Goal: Information Seeking & Learning: Learn about a topic

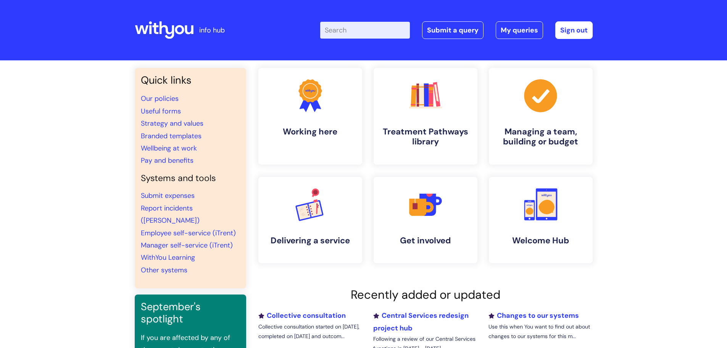
click at [353, 35] on input "Enter your search term here..." at bounding box center [365, 30] width 90 height 17
type input "qualifi"
click button "Search" at bounding box center [0, 0] width 0 height 0
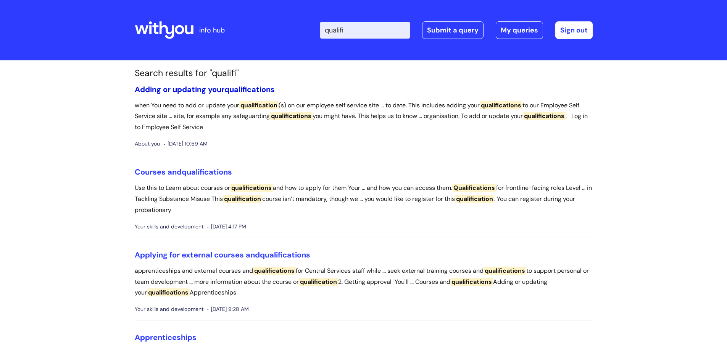
click at [227, 88] on span "qualifications" at bounding box center [249, 89] width 50 height 10
click at [169, 175] on link "Courses and qualifications" at bounding box center [183, 172] width 97 height 10
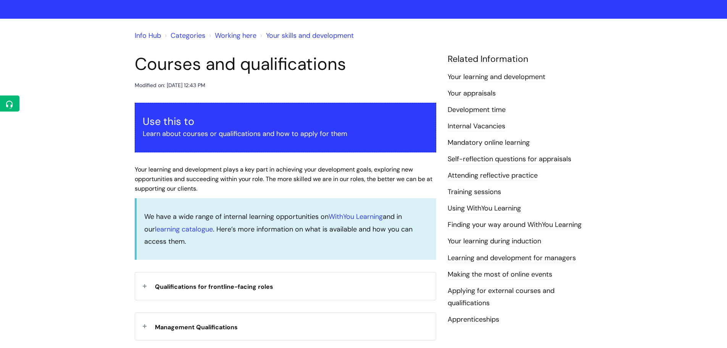
scroll to position [114, 0]
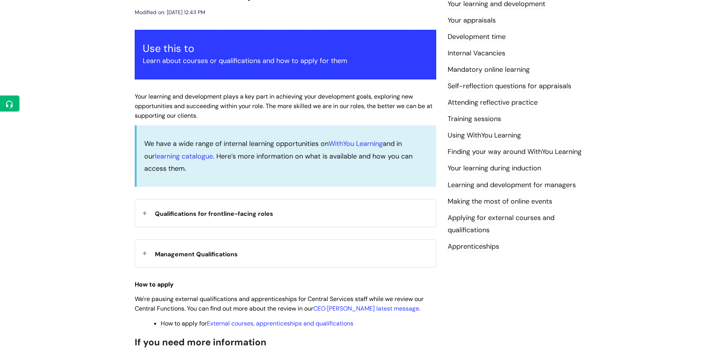
click at [212, 221] on div "Qualifications for frontline-facing roles" at bounding box center [285, 212] width 301 height 27
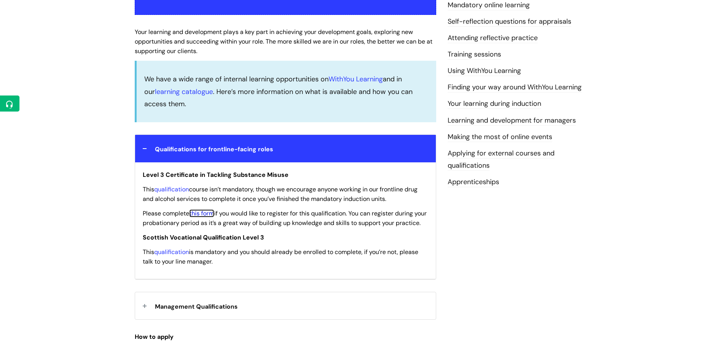
scroll to position [267, 0]
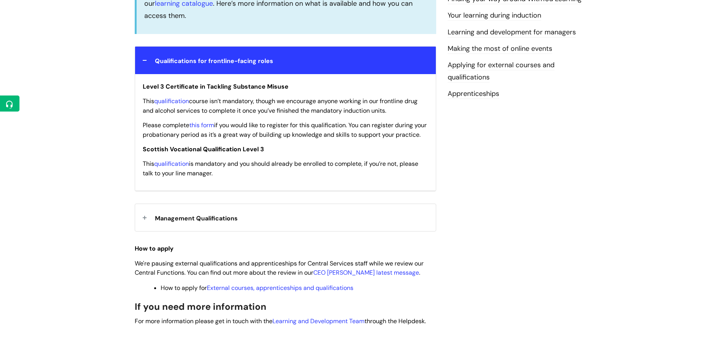
click at [223, 218] on div "Management Qualifications" at bounding box center [285, 217] width 301 height 27
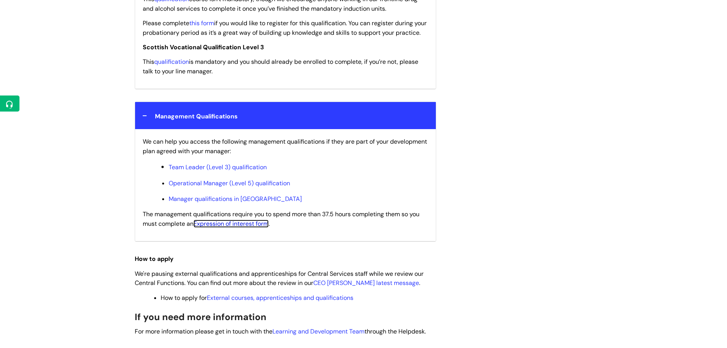
scroll to position [420, 0]
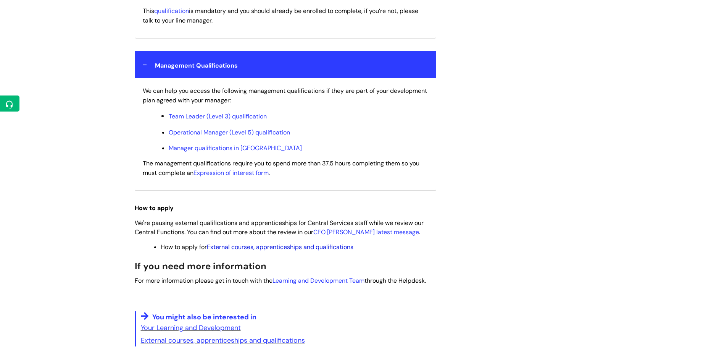
drag, startPoint x: 331, startPoint y: 242, endPoint x: 253, endPoint y: 258, distance: 79.5
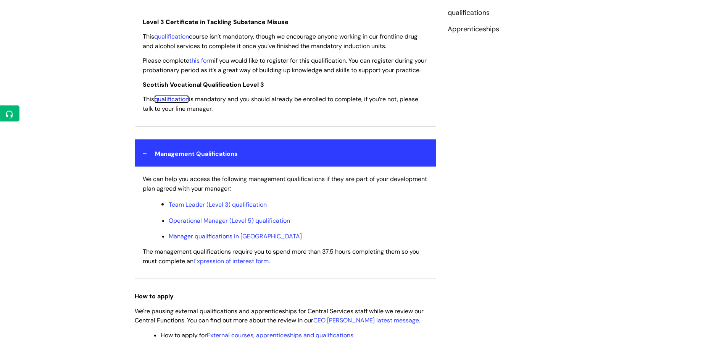
scroll to position [343, 0]
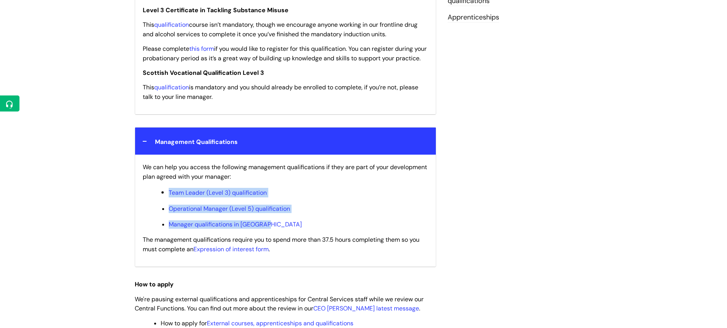
drag, startPoint x: 162, startPoint y: 193, endPoint x: 269, endPoint y: 263, distance: 128.5
click at [277, 236] on div "We can help you access the following management qualifications if they are part…" at bounding box center [285, 211] width 301 height 112
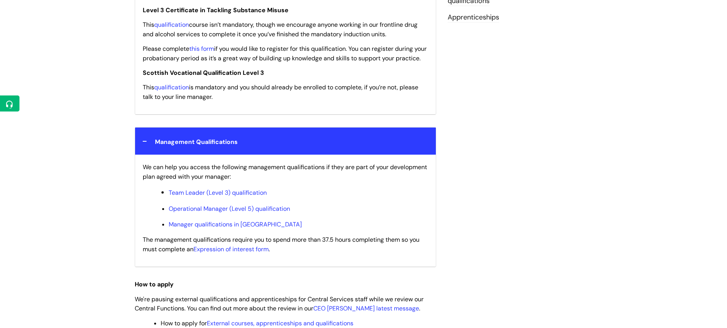
click at [326, 289] on p "How to apply" at bounding box center [285, 284] width 301 height 10
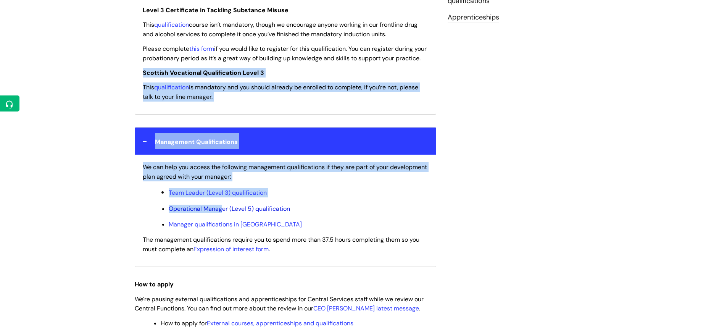
scroll to position [305, 0]
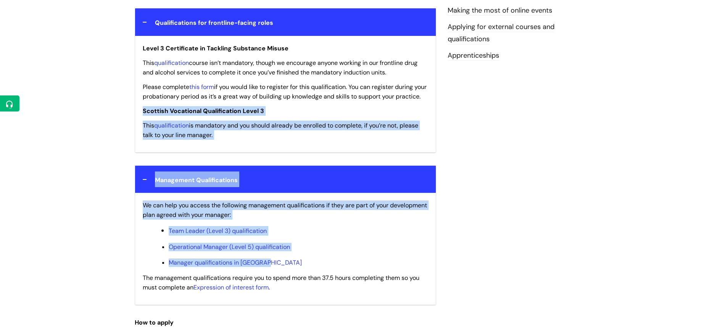
drag, startPoint x: 143, startPoint y: 81, endPoint x: 281, endPoint y: 272, distance: 235.9
click at [281, 272] on div "Use this to Learn about courses or qualifications and how to apply for them You…" at bounding box center [285, 149] width 301 height 621
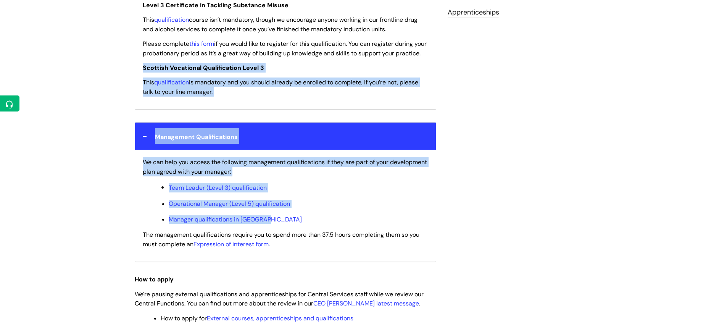
scroll to position [343, 0]
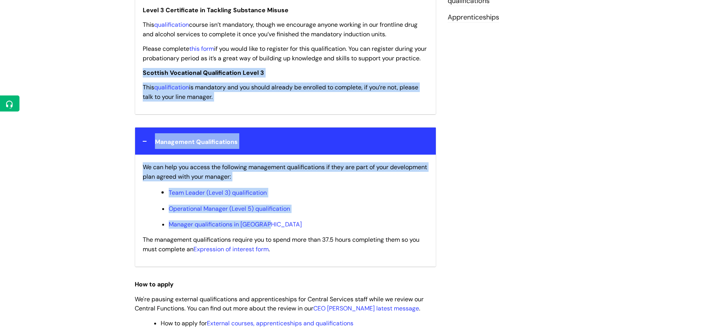
click at [511, 204] on div "Courses and qualifications Modified on: Tue, 11 Mar, 2025 at 12:43 PM Use this …" at bounding box center [363, 120] width 469 height 737
click at [90, 103] on div "Info Hub Categories Working here Your skills and development Courses and qualif…" at bounding box center [363, 107] width 727 height 780
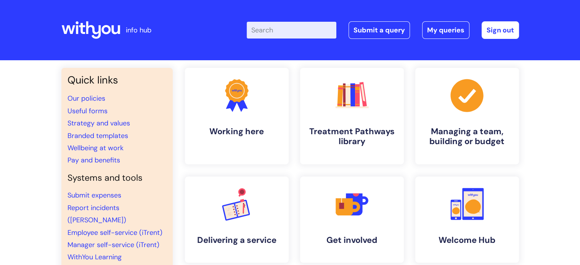
click at [293, 40] on div "Enter your search term here... Search Submit a query My queries Welcome [PERSON…" at bounding box center [347, 30] width 344 height 45
click at [293, 36] on input "Enter your search term here..." at bounding box center [292, 30] width 90 height 17
type input "central"
click button "Search" at bounding box center [0, 0] width 0 height 0
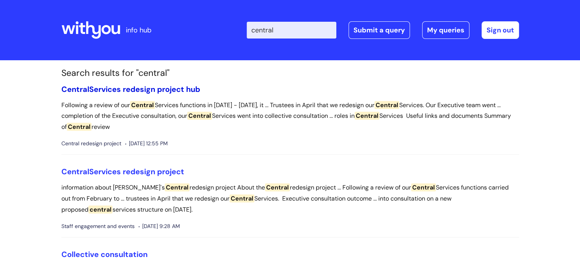
click at [143, 91] on link "Central Services redesign project hub" at bounding box center [130, 89] width 139 height 10
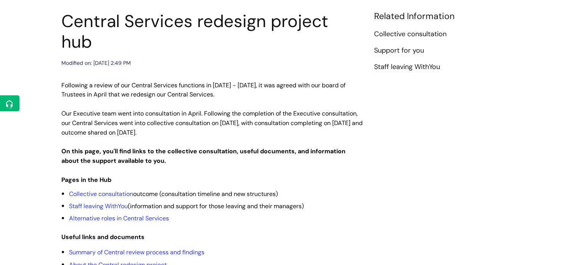
scroll to position [153, 0]
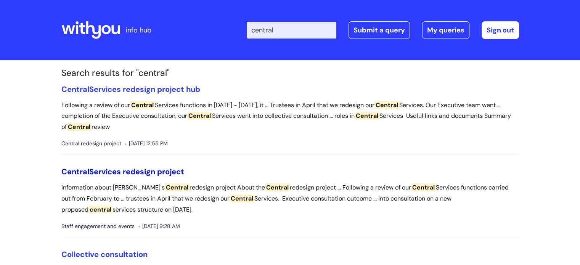
click at [126, 172] on link "Central Services redesign project" at bounding box center [122, 172] width 123 height 10
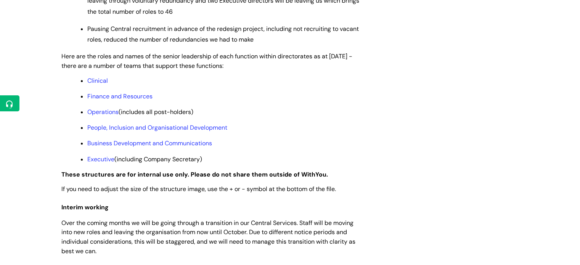
scroll to position [534, 0]
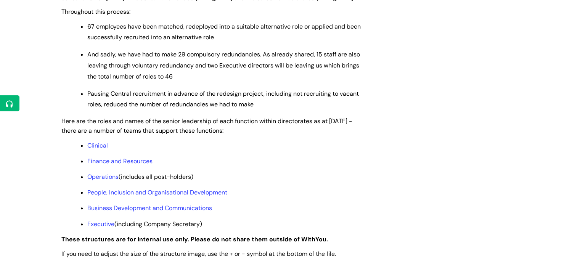
click at [100, 150] on p "Clinical" at bounding box center [224, 146] width 275 height 8
click at [100, 150] on link "Clinical" at bounding box center [97, 146] width 21 height 8
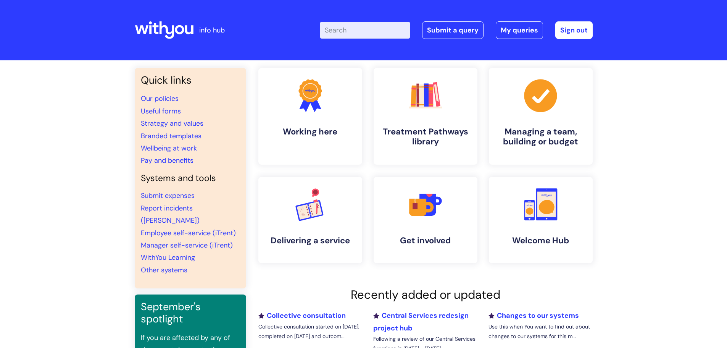
click at [365, 40] on div "Enter your search term here... Search Submit a query My queries Welcome [PERSON…" at bounding box center [420, 30] width 344 height 45
click at [366, 35] on input "Enter your search term here..." at bounding box center [365, 30] width 90 height 17
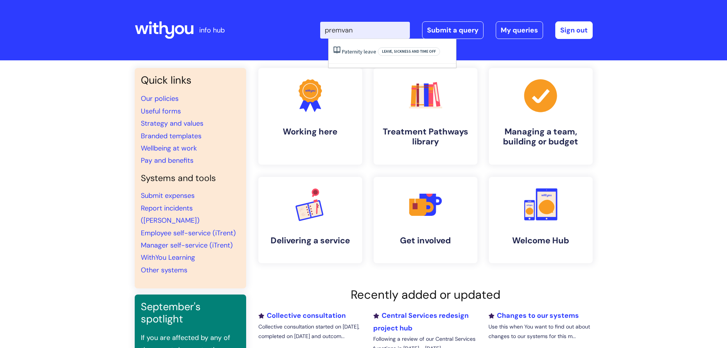
type input "premvan"
click button "Search" at bounding box center [0, 0] width 0 height 0
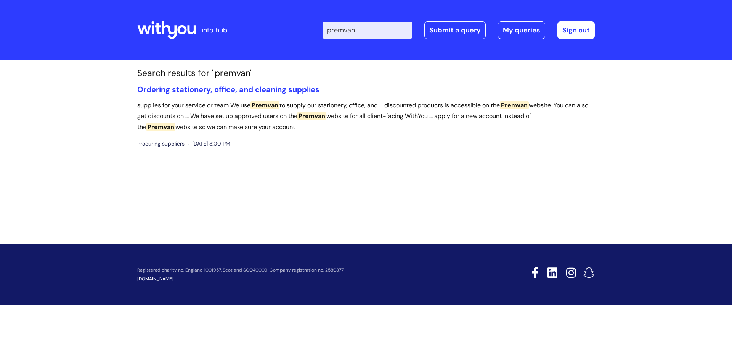
click at [175, 84] on section "Search results for "premvan" Ordering stationery, office, and cleaning supplies…" at bounding box center [366, 117] width 469 height 99
click at [176, 85] on link "Ordering stationery, office, and cleaning supplies" at bounding box center [228, 89] width 182 height 10
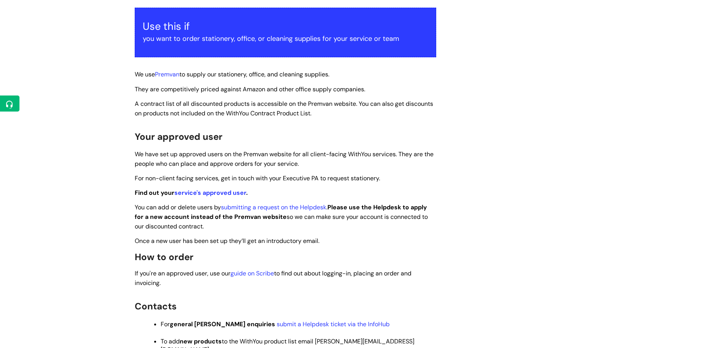
scroll to position [153, 0]
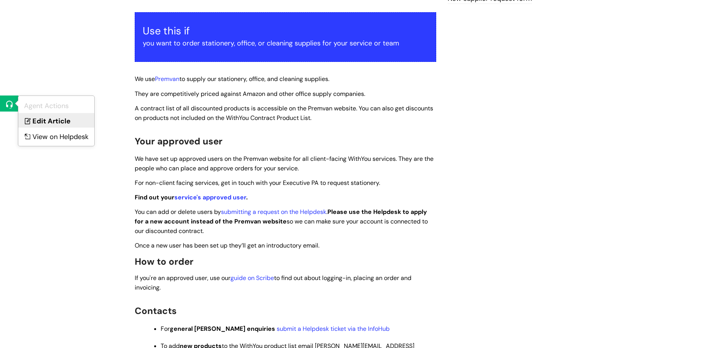
click at [49, 120] on link "Edit Article" at bounding box center [56, 120] width 76 height 14
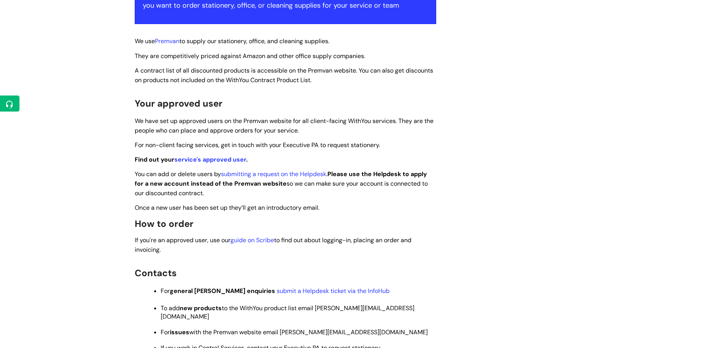
scroll to position [191, 0]
click at [233, 156] on link "service's approved user" at bounding box center [210, 159] width 72 height 8
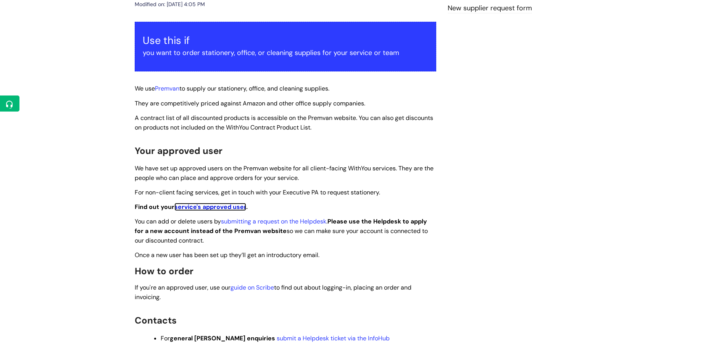
scroll to position [0, 0]
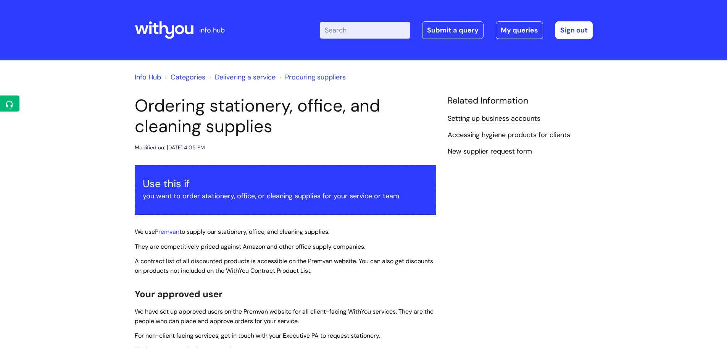
click at [365, 31] on input "Enter your search term here..." at bounding box center [365, 30] width 90 height 17
type input "lone working"
click button "Search" at bounding box center [0, 0] width 0 height 0
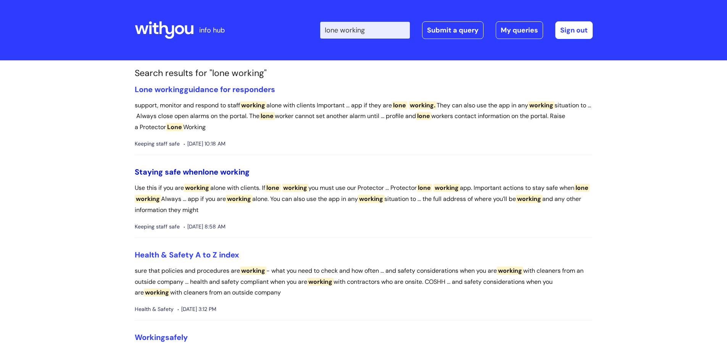
drag, startPoint x: 200, startPoint y: 165, endPoint x: 201, endPoint y: 169, distance: 4.2
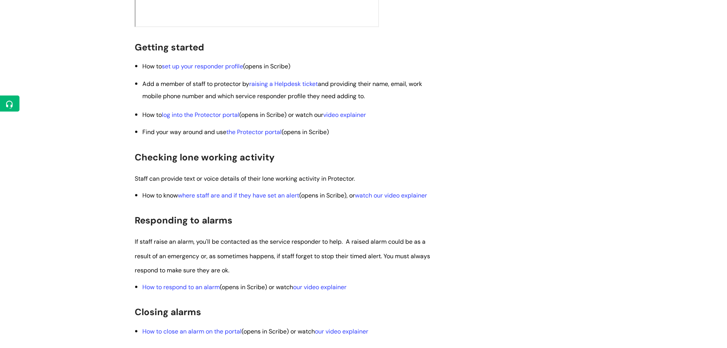
scroll to position [381, 0]
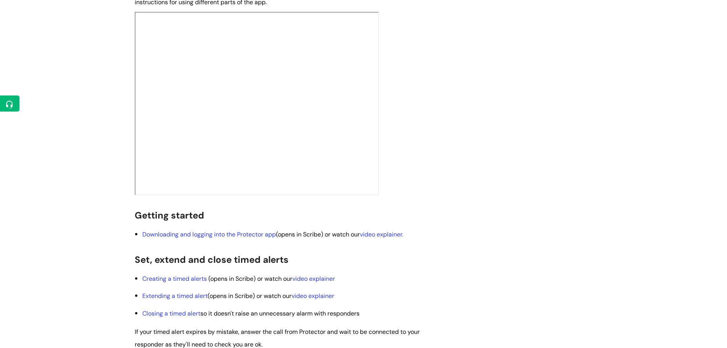
scroll to position [420, 0]
